Goal: Navigation & Orientation: Understand site structure

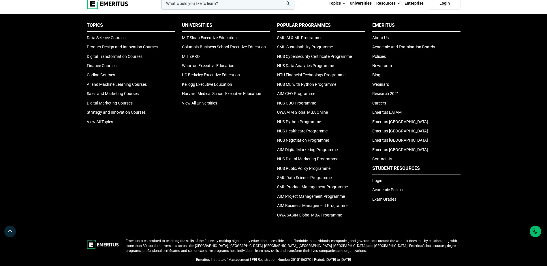
scroll to position [364, 0]
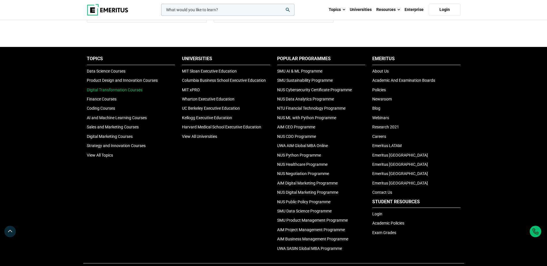
click at [117, 92] on link "Digital Transformation Courses" at bounding box center [115, 90] width 56 height 5
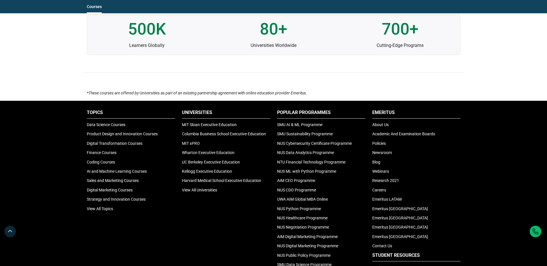
scroll to position [1095, 0]
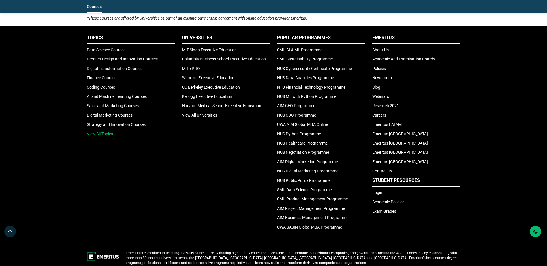
click at [100, 132] on link "View All Topics" at bounding box center [100, 134] width 26 height 5
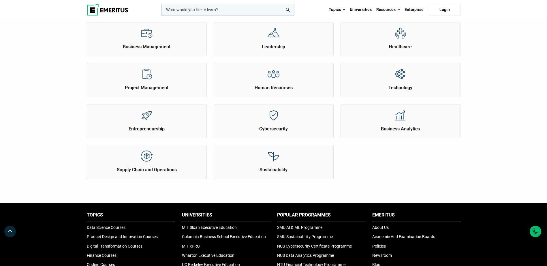
scroll to position [288, 0]
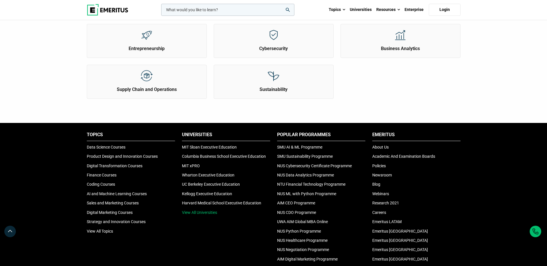
click at [202, 214] on link "View All Universities" at bounding box center [199, 212] width 35 height 5
